Goal: Use online tool/utility: Utilize a website feature to perform a specific function

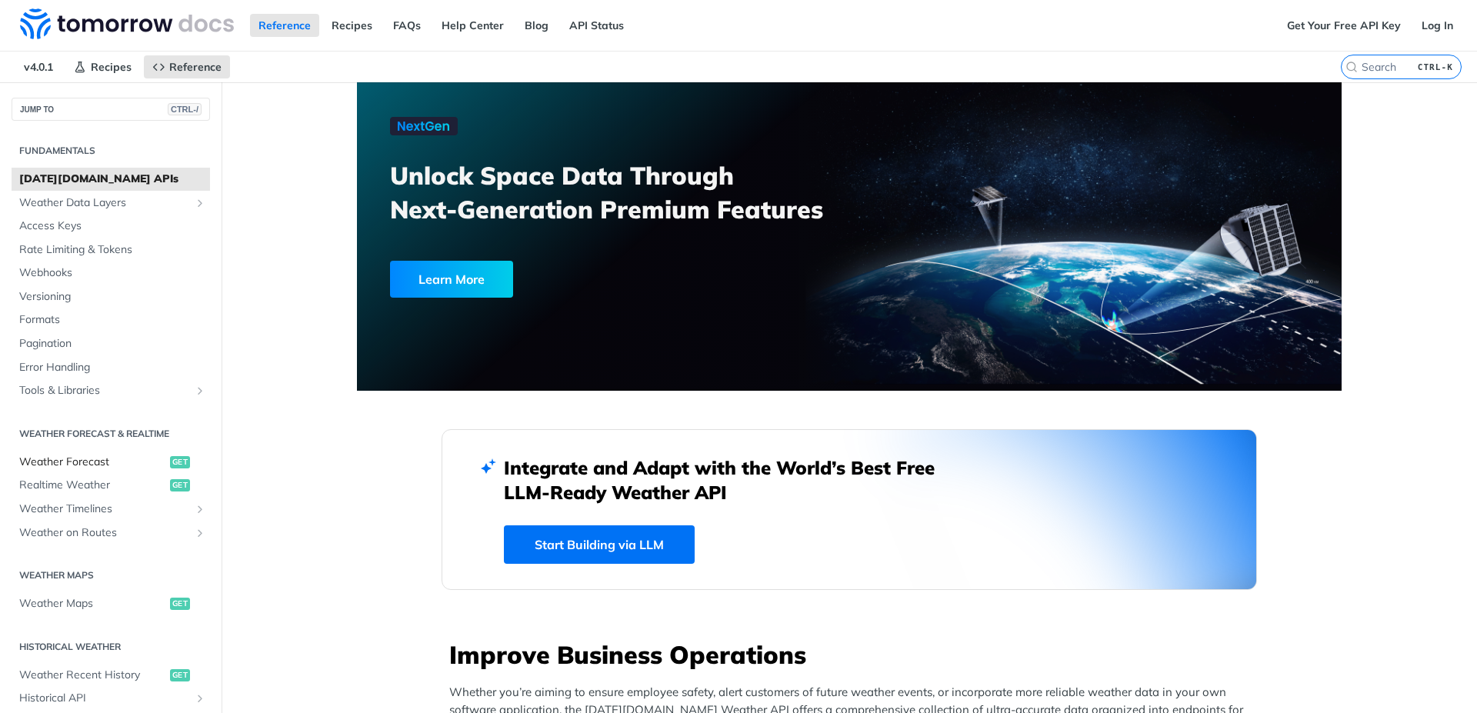
click at [97, 457] on span "Weather Forecast" at bounding box center [92, 462] width 147 height 15
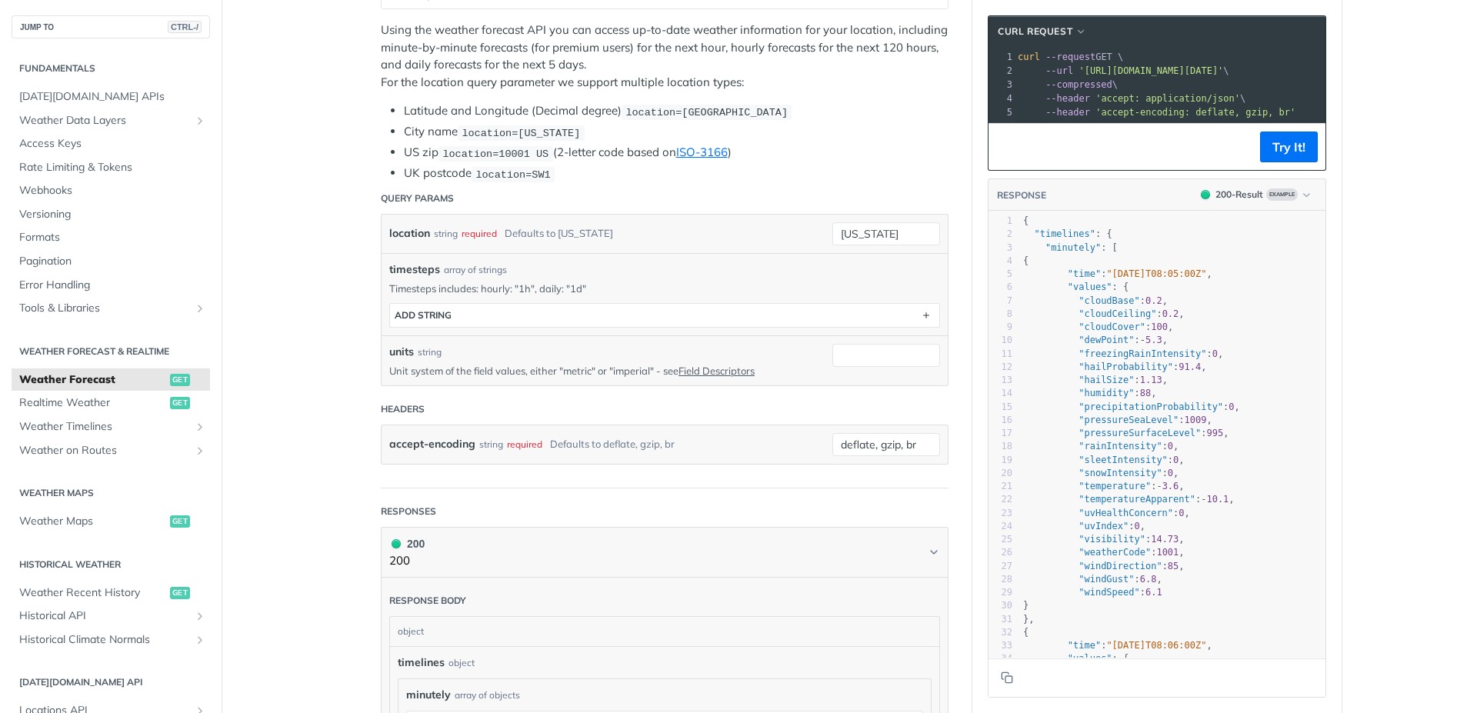
scroll to position [277, 0]
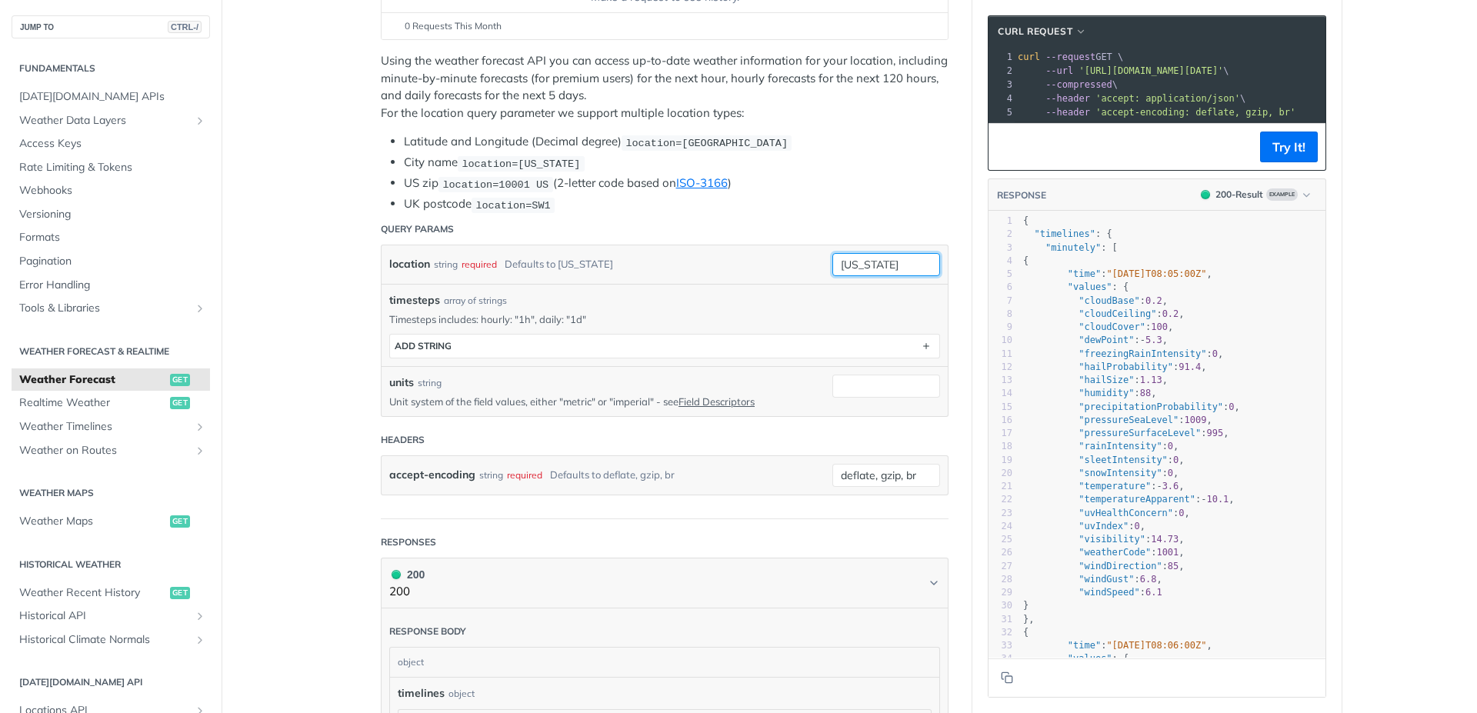
click at [901, 268] on input "[US_STATE]" at bounding box center [886, 264] width 108 height 23
type input "n"
type input "Mathura"
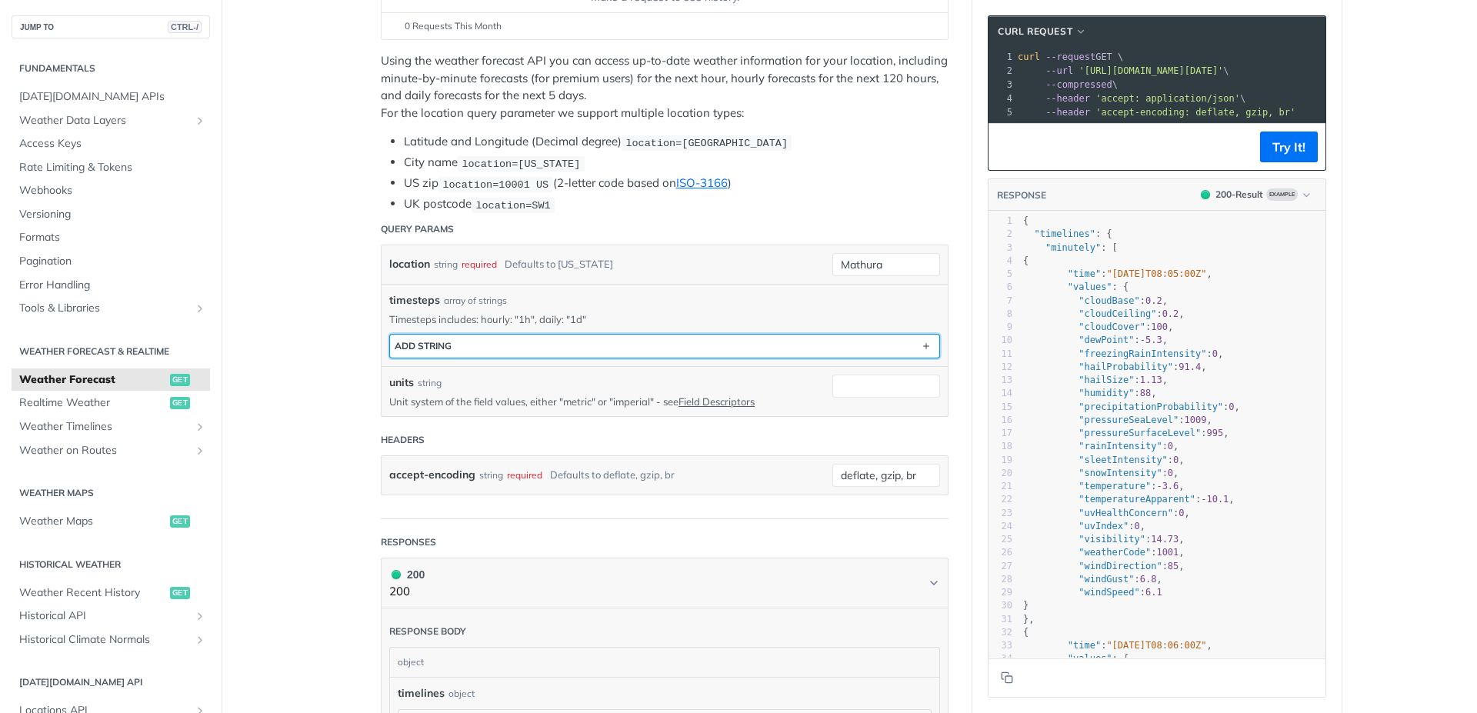
click at [683, 342] on button "ADD string" at bounding box center [664, 346] width 549 height 23
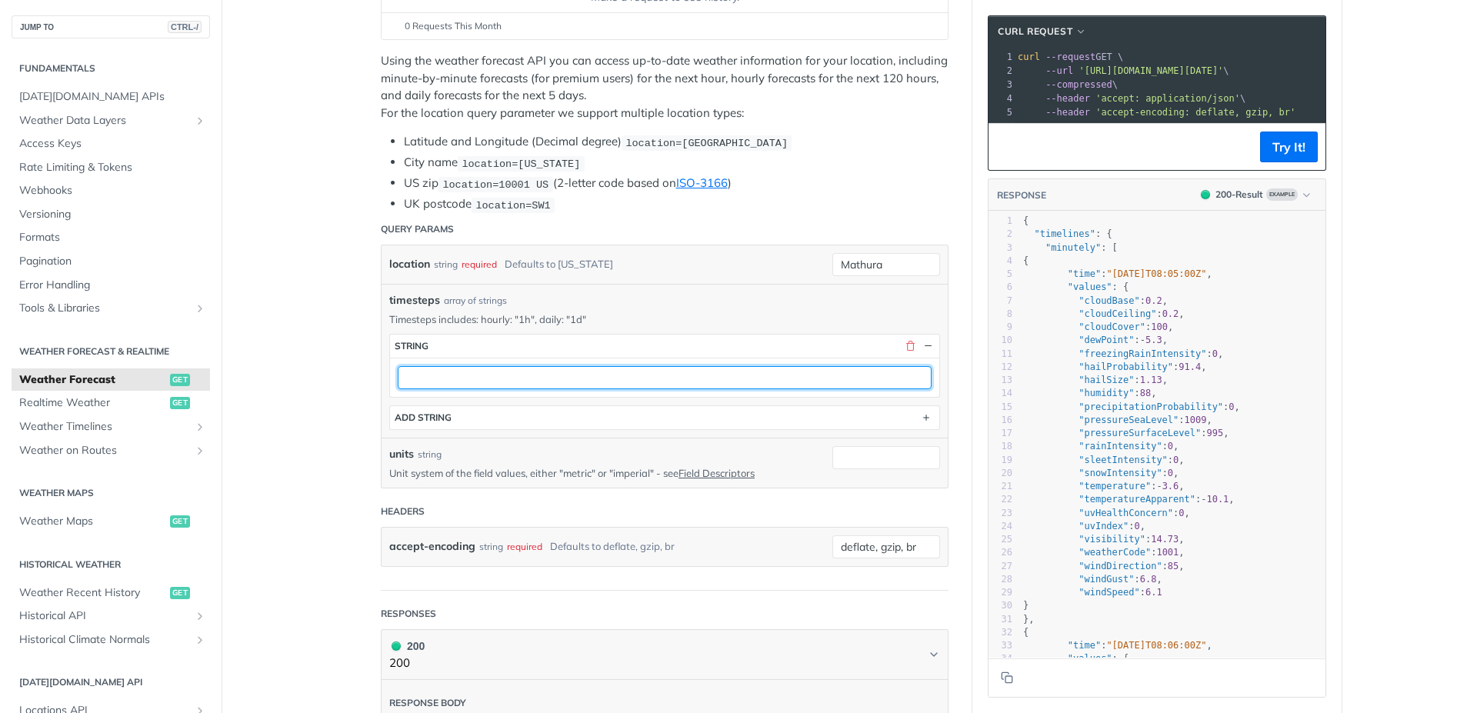
click at [708, 380] on input "text" at bounding box center [665, 377] width 534 height 23
type input "1h"
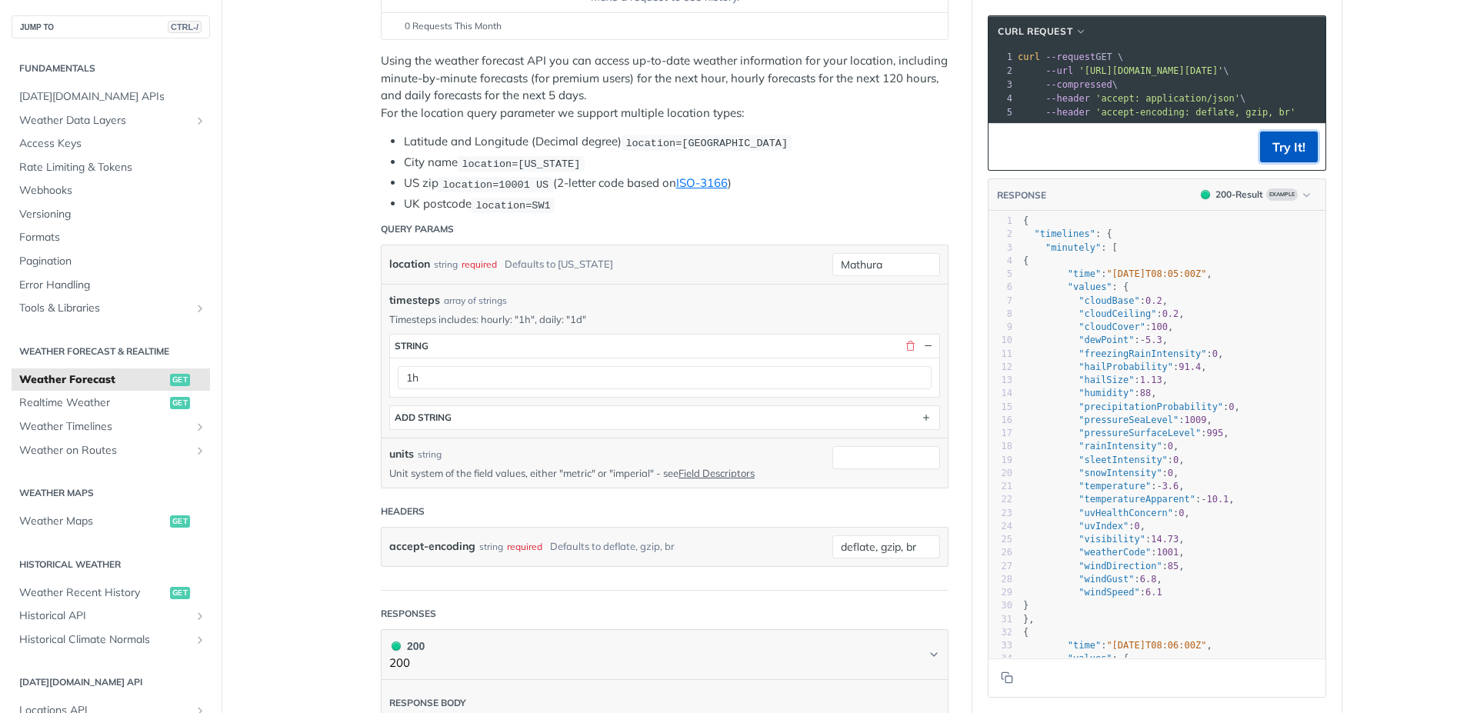
click at [1289, 162] on button "Try It!" at bounding box center [1289, 147] width 58 height 31
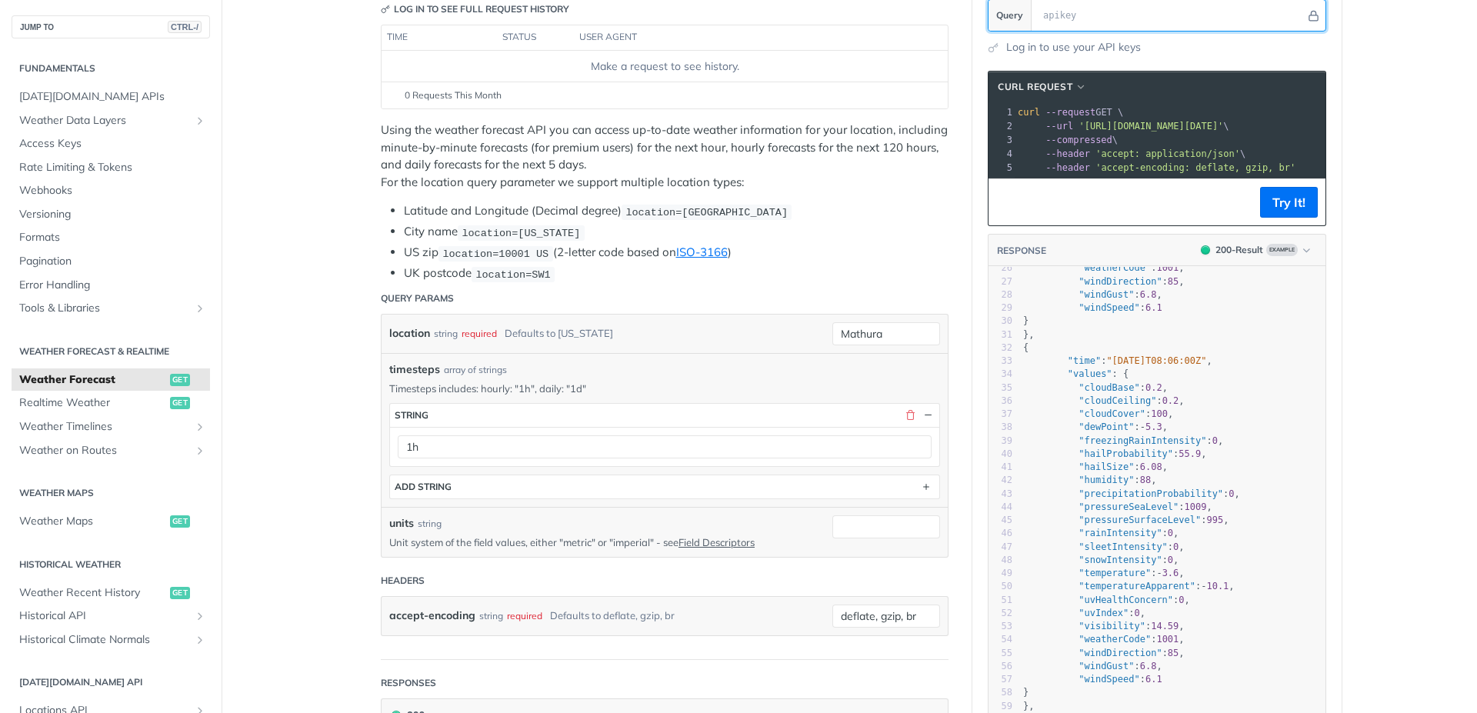
scroll to position [185, 0]
